Goal: Task Accomplishment & Management: Use online tool/utility

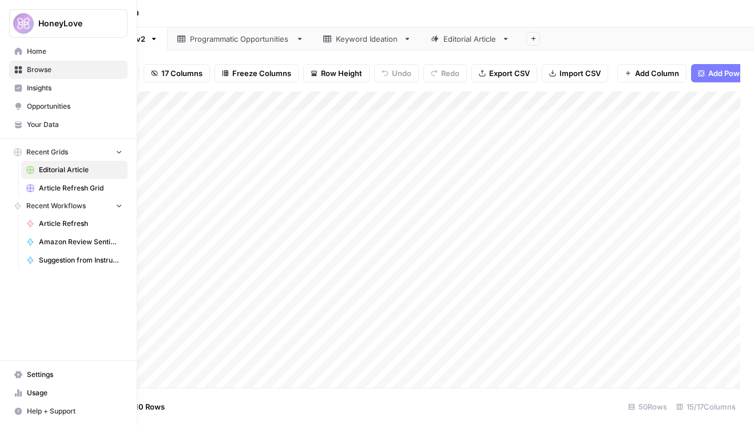
click at [118, 152] on icon "button" at bounding box center [119, 152] width 5 height 3
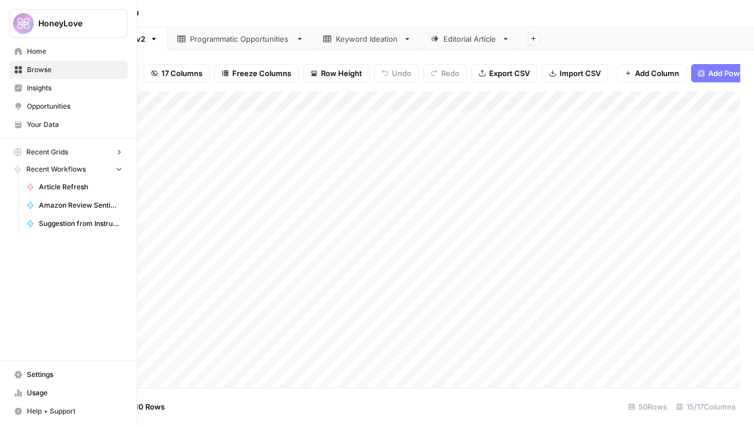
click at [118, 152] on icon "button" at bounding box center [119, 152] width 8 height 8
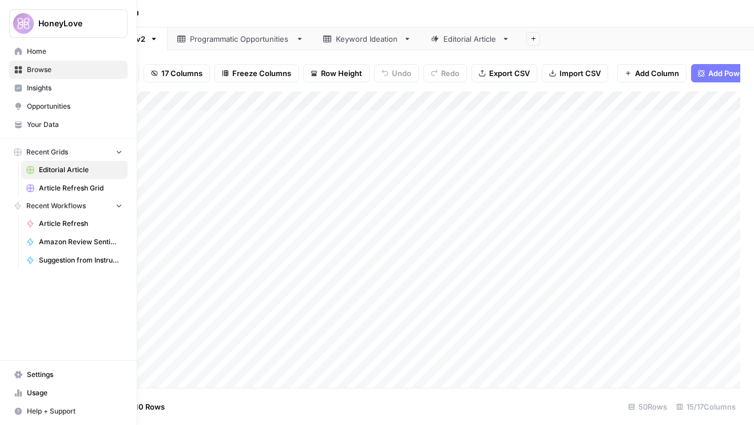
click at [92, 170] on span "Editorial Article" at bounding box center [81, 170] width 84 height 10
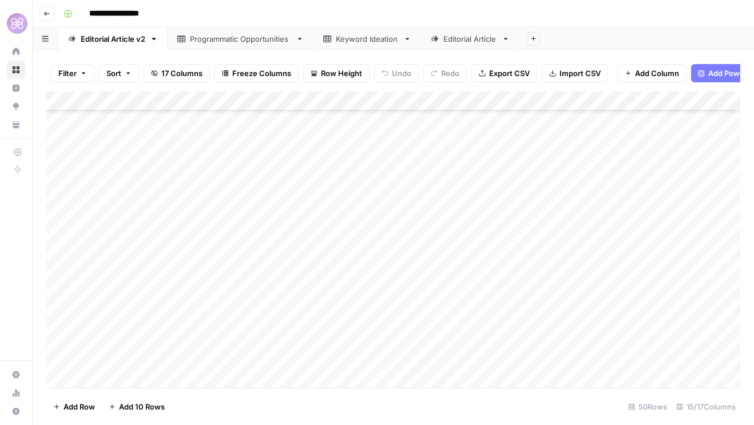
scroll to position [916, 0]
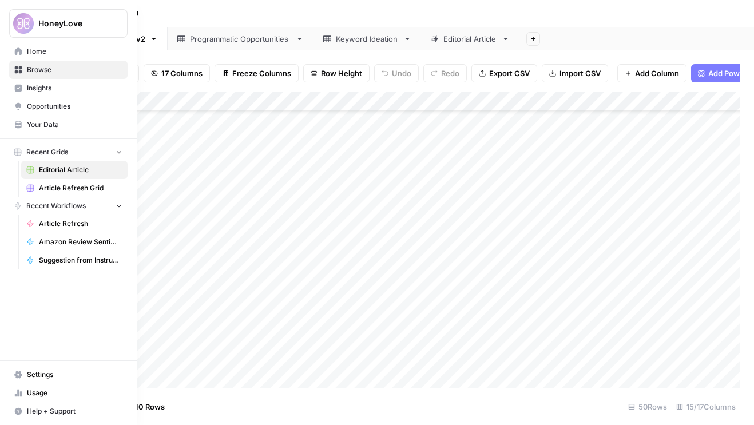
click at [48, 151] on span "Recent Grids" at bounding box center [47, 152] width 42 height 10
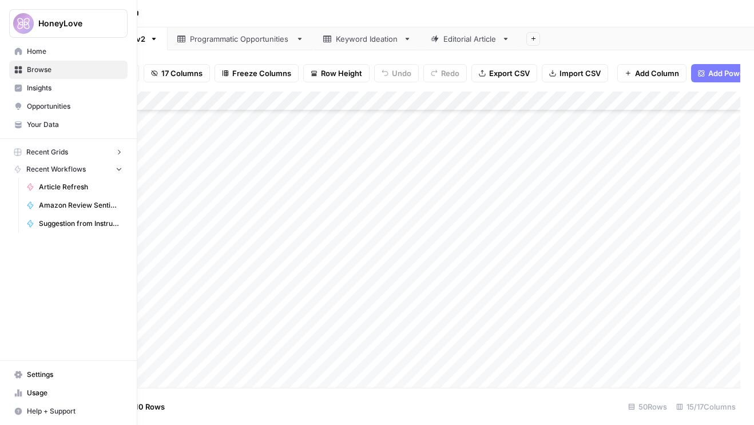
click at [48, 151] on span "Recent Grids" at bounding box center [47, 152] width 42 height 10
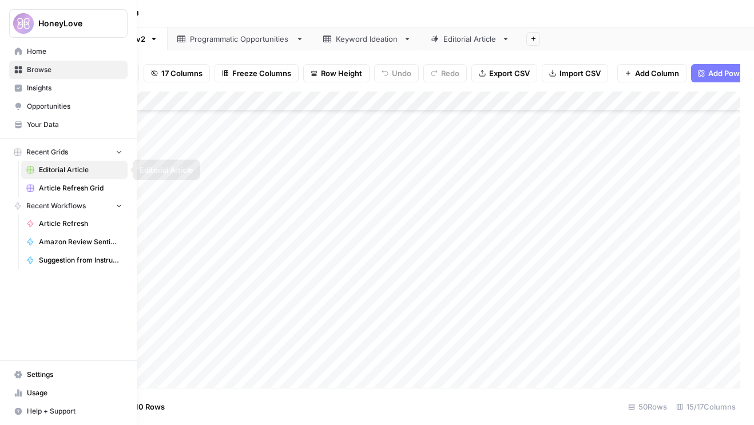
click at [66, 189] on span "Article Refresh Grid" at bounding box center [81, 188] width 84 height 10
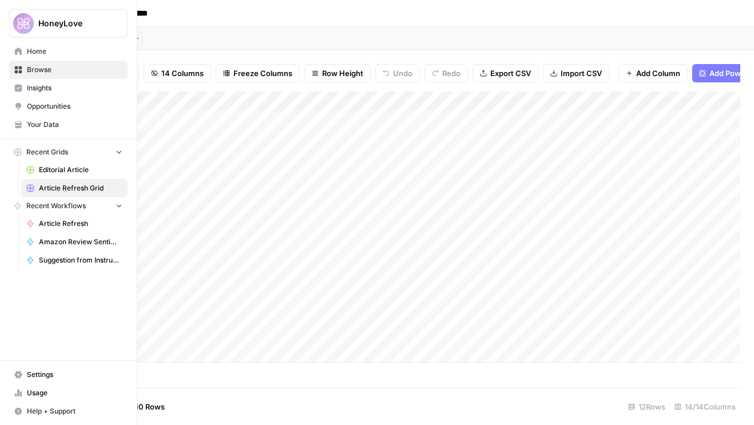
click at [86, 200] on button "Recent Workflows" at bounding box center [68, 205] width 118 height 17
click at [105, 26] on span "HoneyLove" at bounding box center [72, 23] width 69 height 11
click at [105, 23] on span "HoneyLove" at bounding box center [72, 23] width 69 height 11
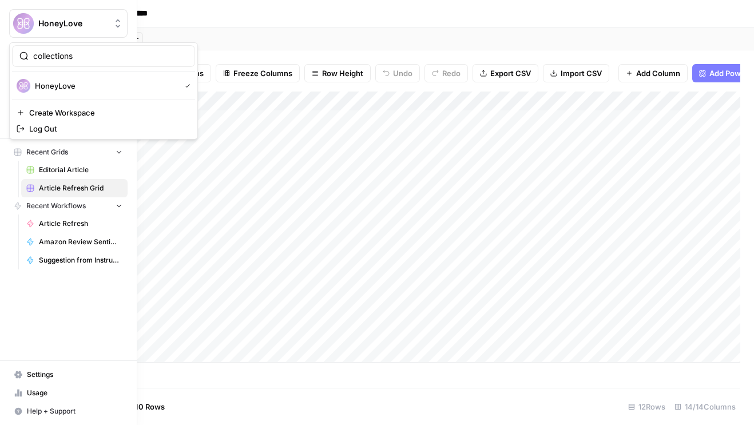
type input "collections"
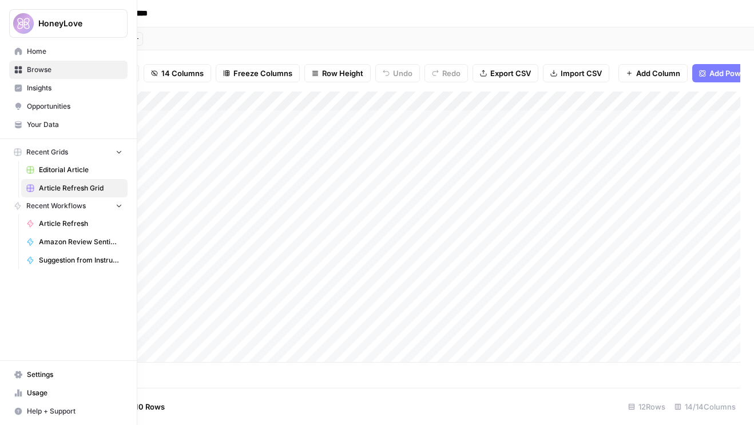
click at [44, 154] on span "Recent Grids" at bounding box center [47, 152] width 42 height 10
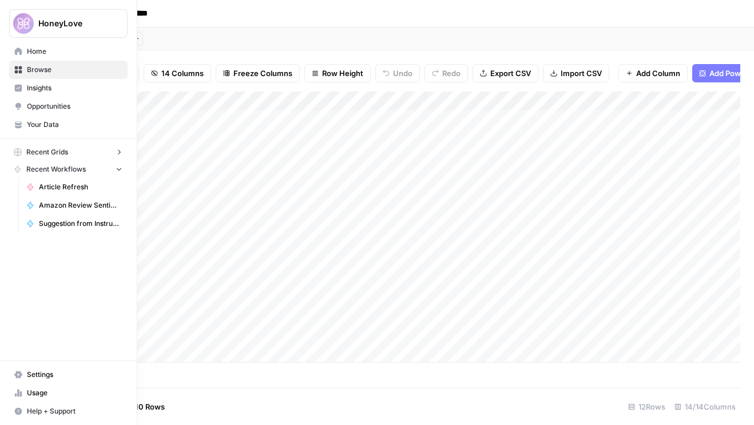
click at [44, 154] on span "Recent Grids" at bounding box center [47, 152] width 42 height 10
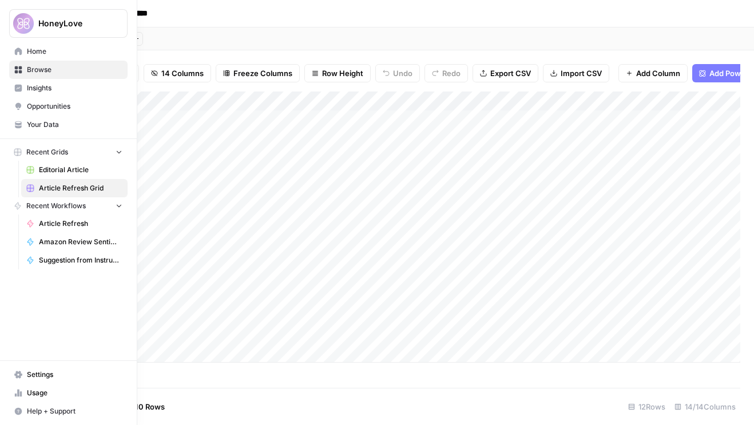
click at [47, 183] on link "Article Refresh Grid" at bounding box center [74, 188] width 106 height 18
click at [58, 125] on span "Your Data" at bounding box center [75, 125] width 96 height 10
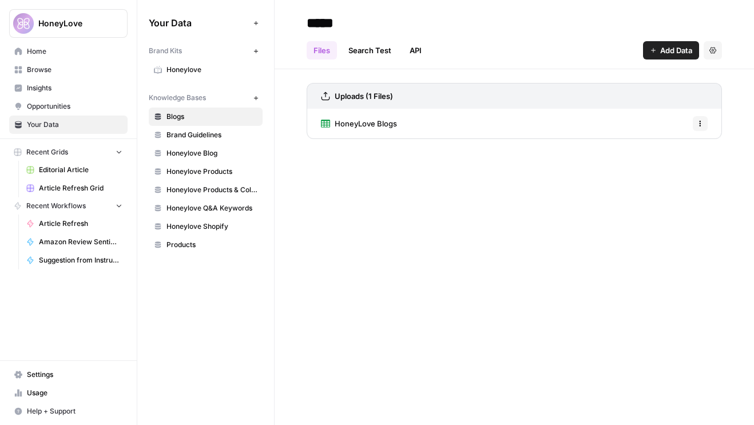
click at [62, 98] on link "Opportunities" at bounding box center [68, 106] width 118 height 18
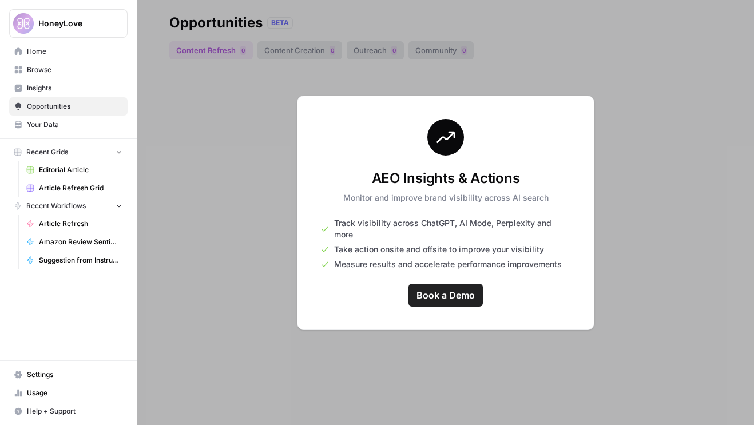
click at [55, 85] on span "Insights" at bounding box center [75, 88] width 96 height 10
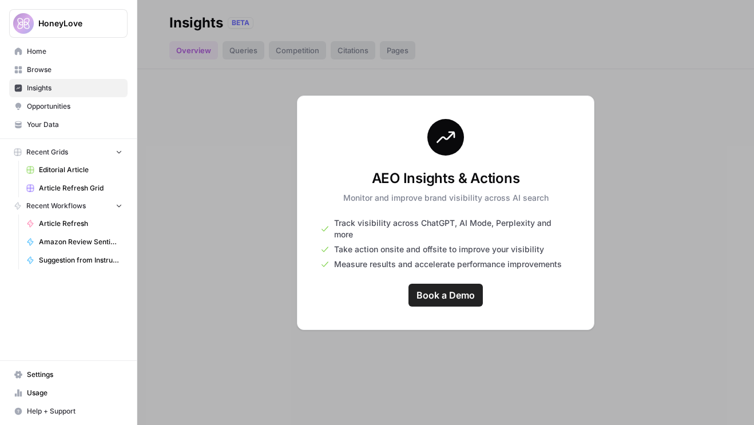
click at [53, 67] on span "Browse" at bounding box center [75, 70] width 96 height 10
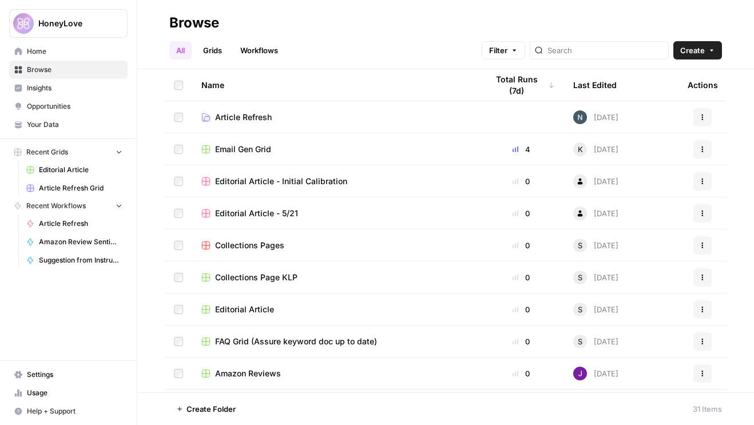
click at [53, 89] on span "Insights" at bounding box center [75, 88] width 96 height 10
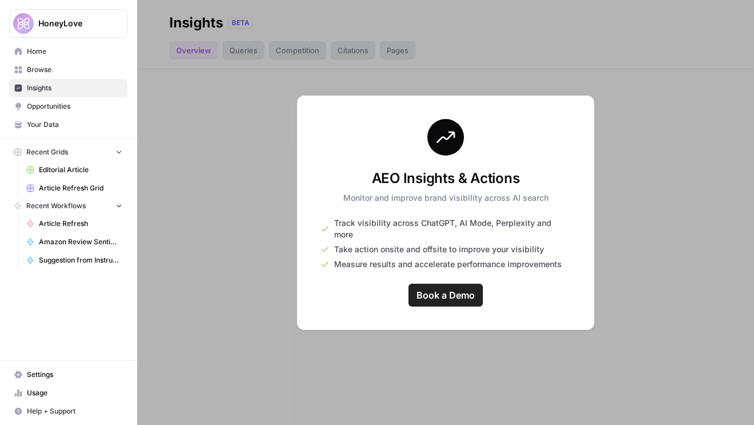
click at [49, 67] on span "Browse" at bounding box center [75, 70] width 96 height 10
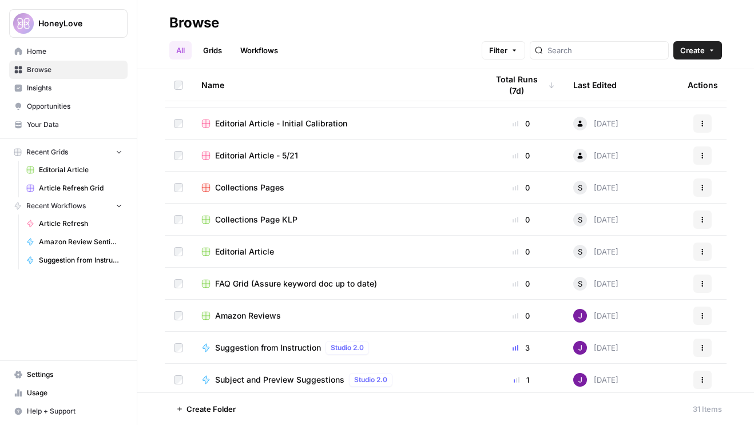
scroll to position [75, 0]
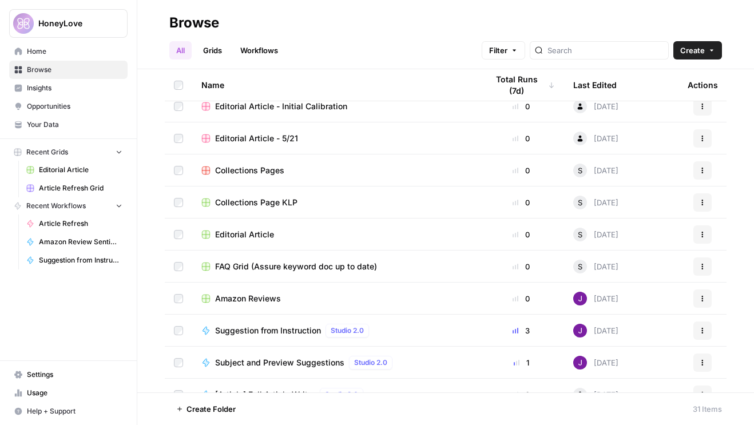
click at [263, 206] on span "Collections Page KLP" at bounding box center [256, 202] width 82 height 11
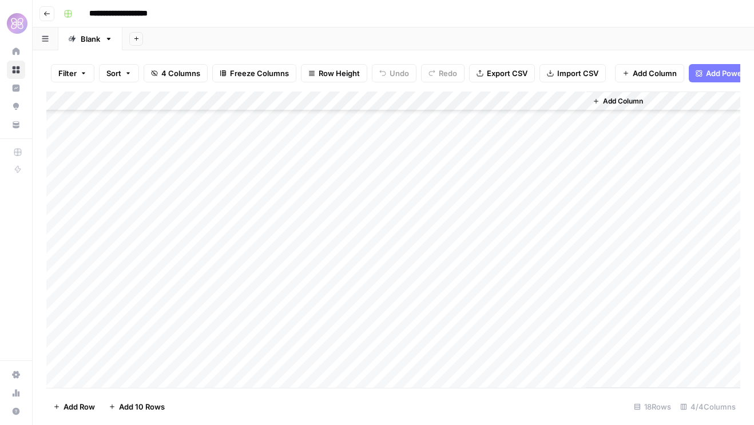
scroll to position [92, 0]
click at [112, 377] on div "Add Column" at bounding box center [393, 240] width 694 height 296
type textarea "**********"
click at [300, 363] on div "Add Column" at bounding box center [393, 240] width 694 height 296
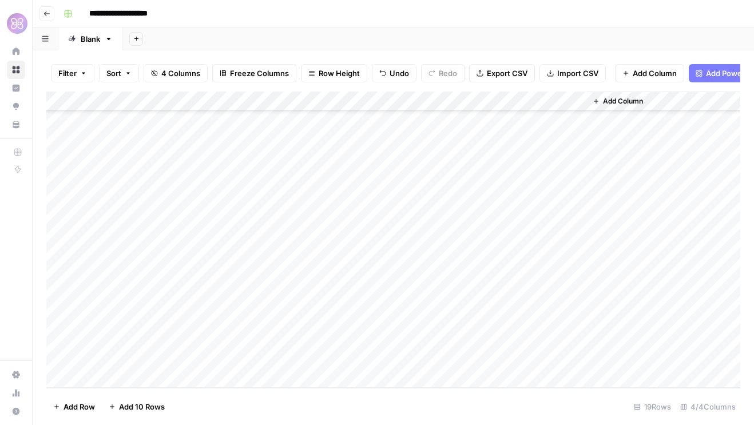
click at [300, 363] on div "Add Column" at bounding box center [393, 240] width 694 height 296
type textarea "**********"
click at [327, 354] on div "Add Column" at bounding box center [393, 240] width 694 height 296
click at [329, 359] on div "Add Column" at bounding box center [393, 240] width 694 height 296
click at [329, 359] on textarea "**********" at bounding box center [367, 360] width 183 height 16
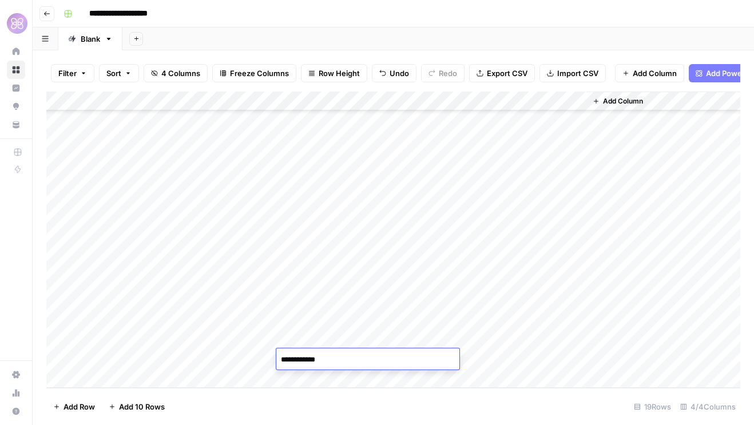
click at [335, 363] on textarea "**********" at bounding box center [367, 360] width 183 height 16
drag, startPoint x: 335, startPoint y: 363, endPoint x: 297, endPoint y: 361, distance: 37.8
click at [297, 362] on textarea "**********" at bounding box center [367, 360] width 183 height 16
type textarea "**********"
click at [305, 386] on div "Add Column" at bounding box center [393, 240] width 694 height 296
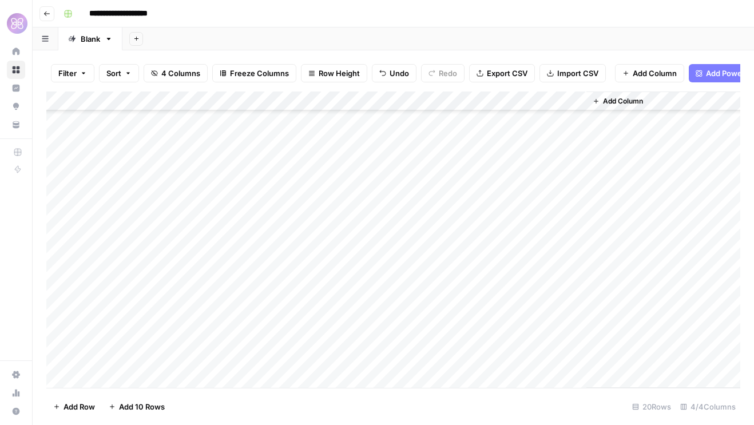
scroll to position [131, 0]
click at [339, 339] on div "Add Column" at bounding box center [393, 240] width 694 height 296
click at [430, 340] on div "Add Column" at bounding box center [393, 240] width 694 height 296
